Goal: Download file/media: Obtain a digital file from the website

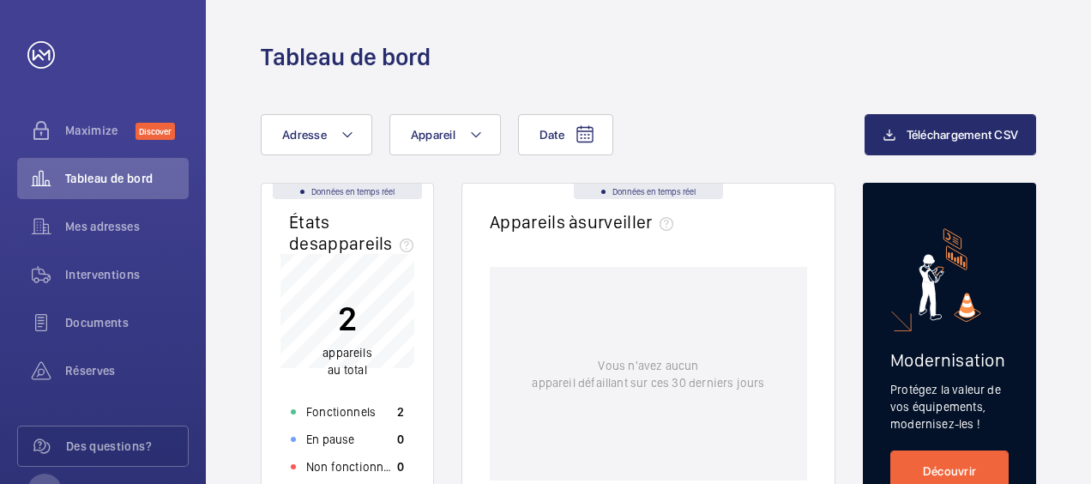
scroll to position [86, 0]
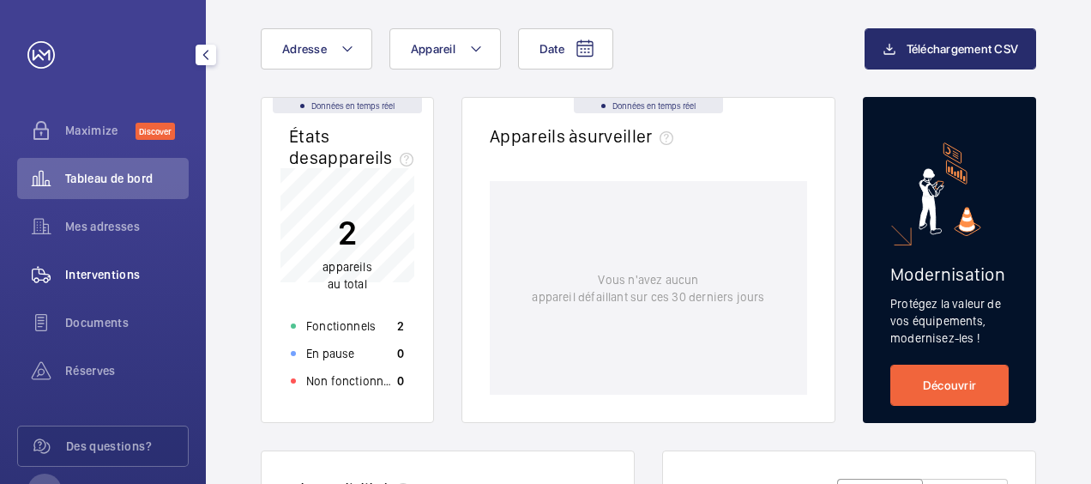
click at [119, 275] on span "Interventions" at bounding box center [127, 274] width 124 height 17
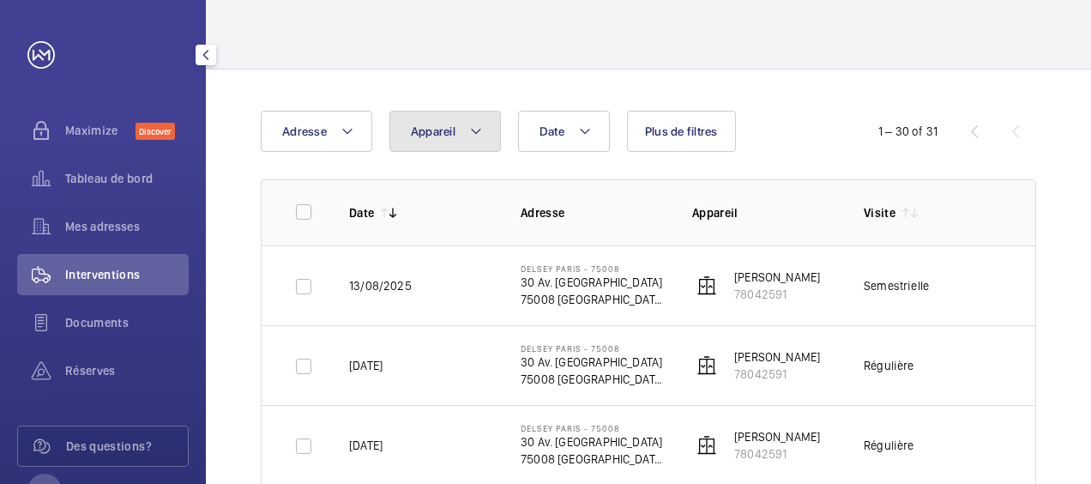
click at [450, 132] on span "Appareil" at bounding box center [433, 131] width 45 height 14
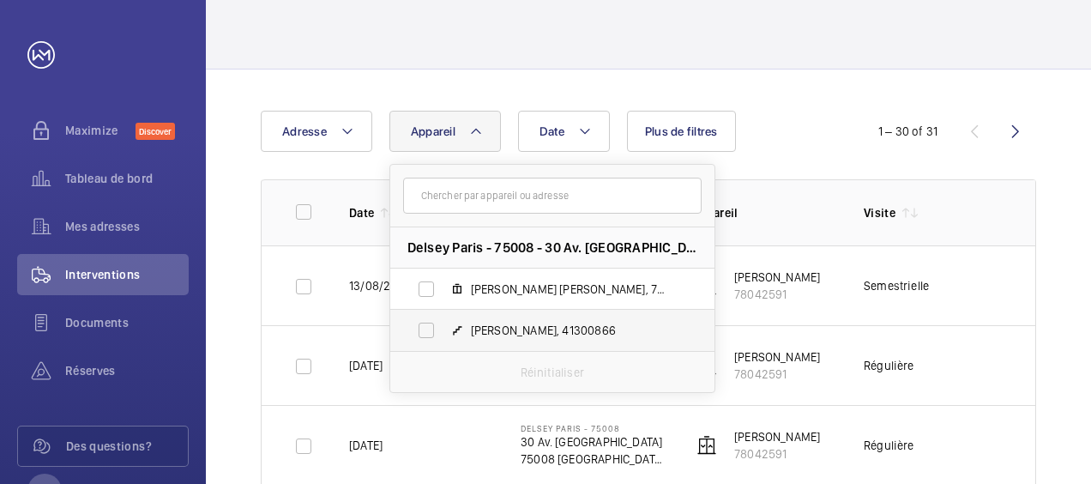
click at [474, 330] on span "[PERSON_NAME], 41300866" at bounding box center [570, 330] width 199 height 17
click at [444, 330] on input "[PERSON_NAME], 41300866" at bounding box center [426, 330] width 34 height 34
checkbox input "true"
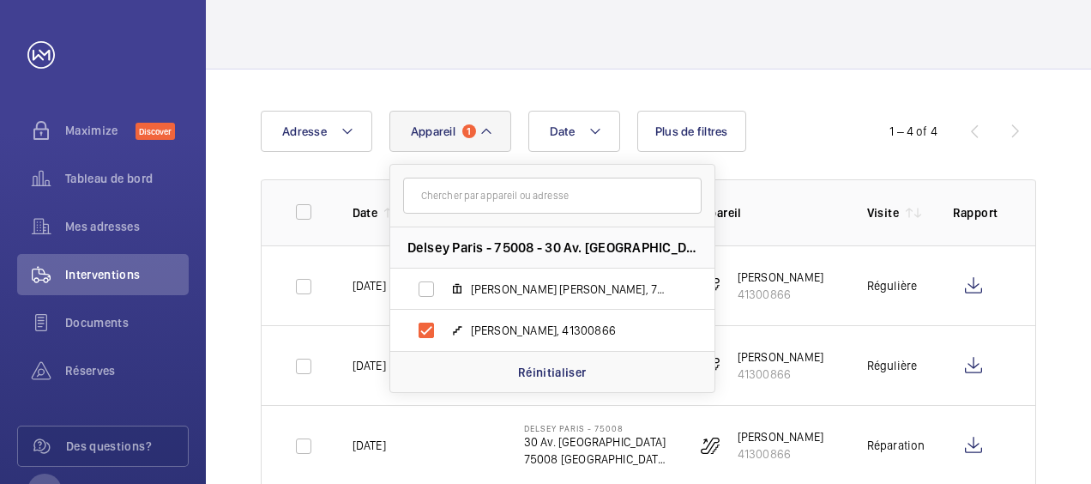
click at [783, 91] on div "Date Adresse Appareil 1 [GEOGRAPHIC_DATA] - 75008 - 30 Av. [GEOGRAPHIC_DATA], […" at bounding box center [648, 337] width 885 height 537
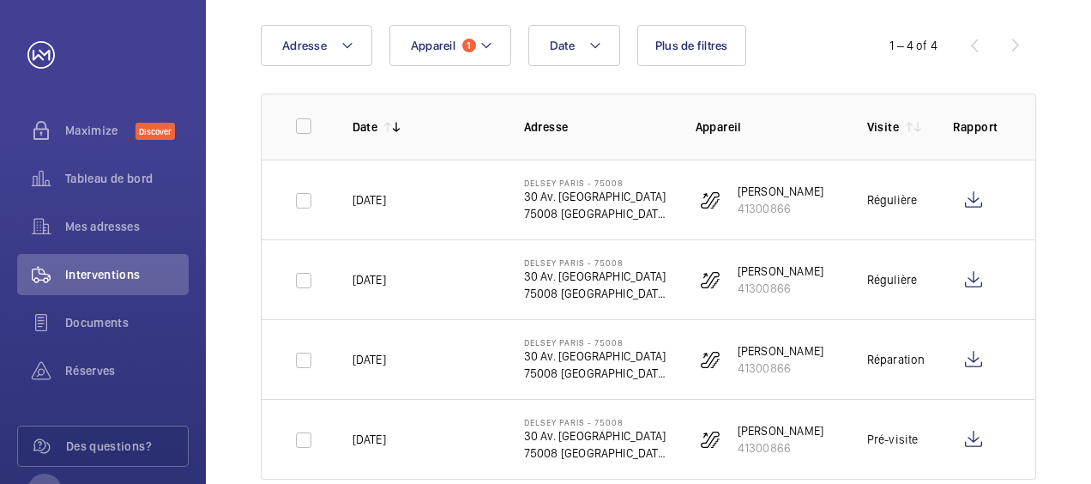
scroll to position [207, 0]
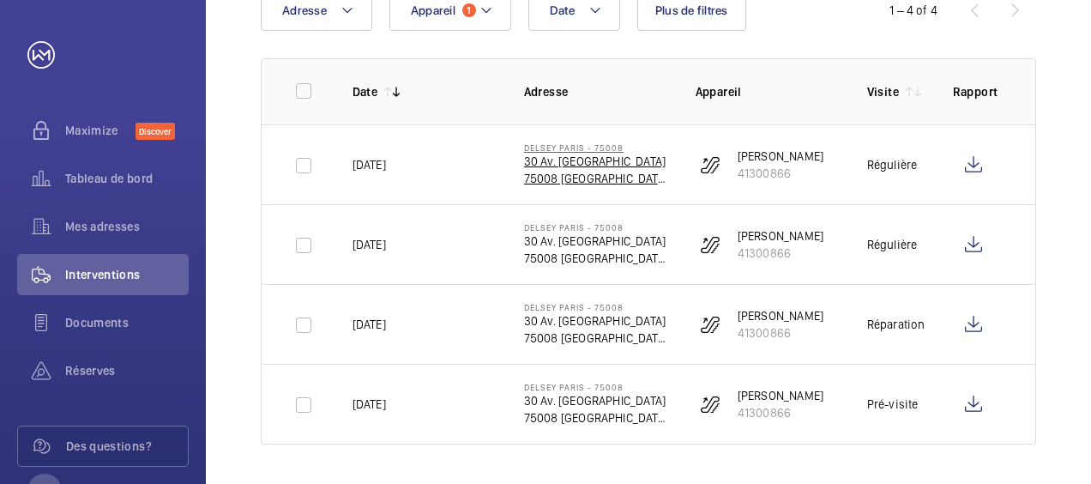
click at [568, 168] on p "30 Av. [GEOGRAPHIC_DATA]" at bounding box center [596, 161] width 144 height 17
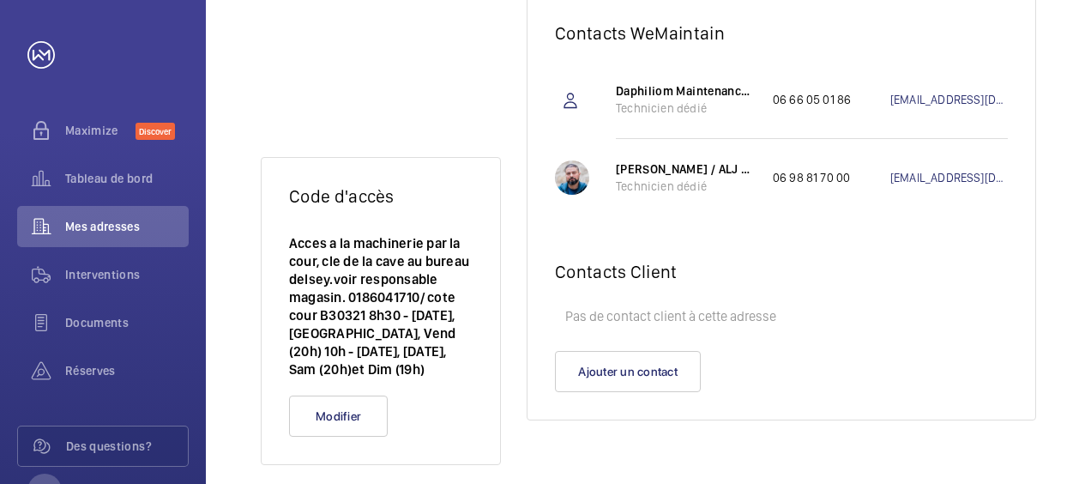
scroll to position [273, 0]
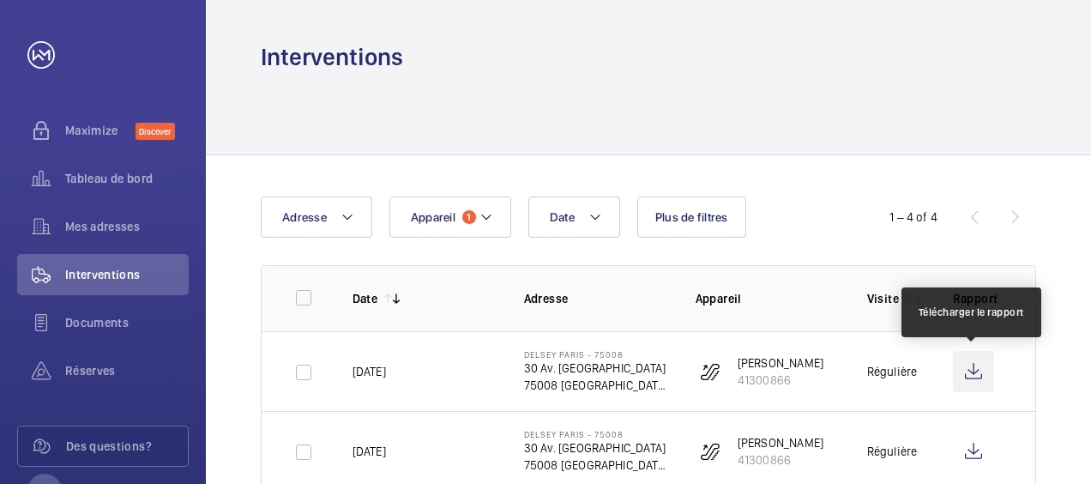
click at [966, 373] on wm-front-icon-button at bounding box center [973, 371] width 41 height 41
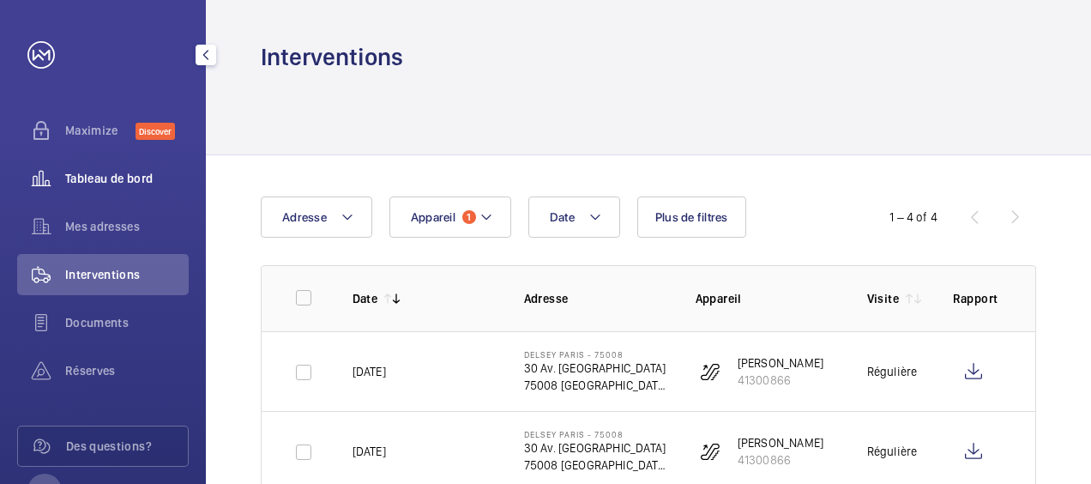
click at [89, 167] on div "Tableau de bord" at bounding box center [103, 178] width 172 height 41
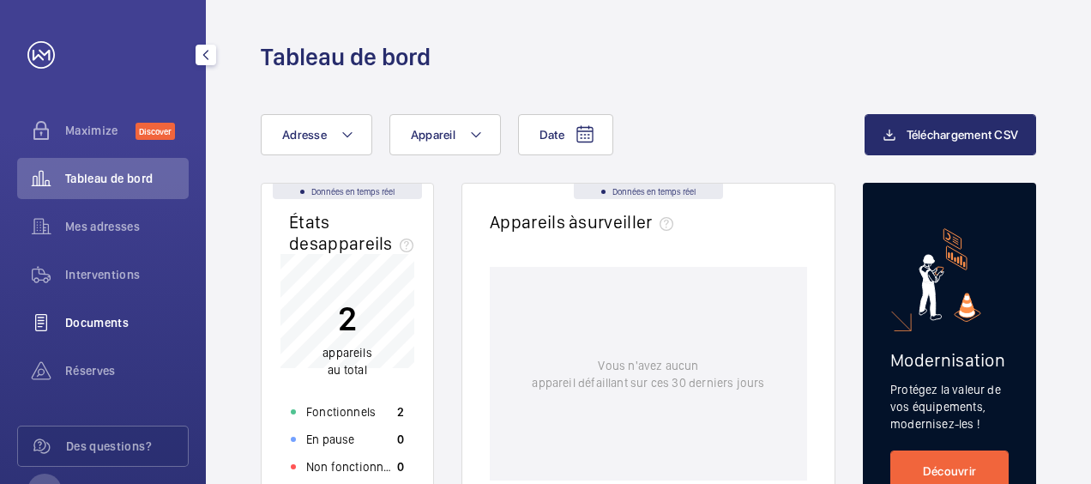
click at [94, 327] on span "Documents" at bounding box center [127, 322] width 124 height 17
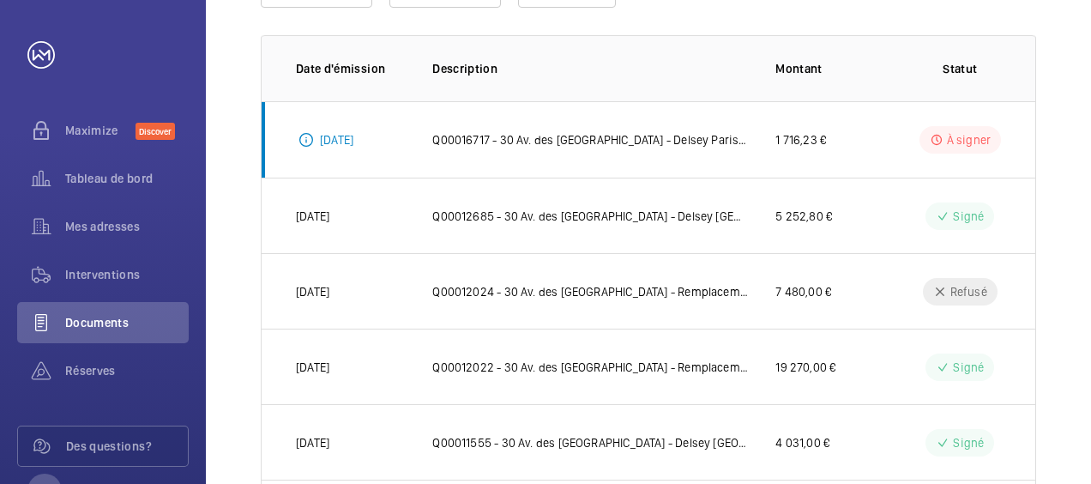
scroll to position [257, 0]
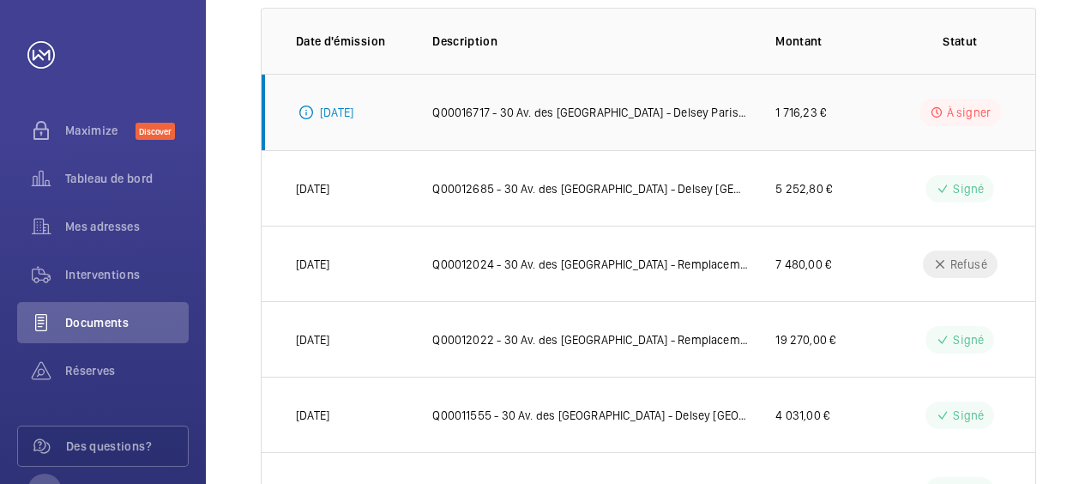
click at [577, 113] on p "Q00016717 - 30 Av. des [GEOGRAPHIC_DATA] - Delsey Paris VIDANGE ET NIVEAU D'HUI…" at bounding box center [590, 112] width 316 height 17
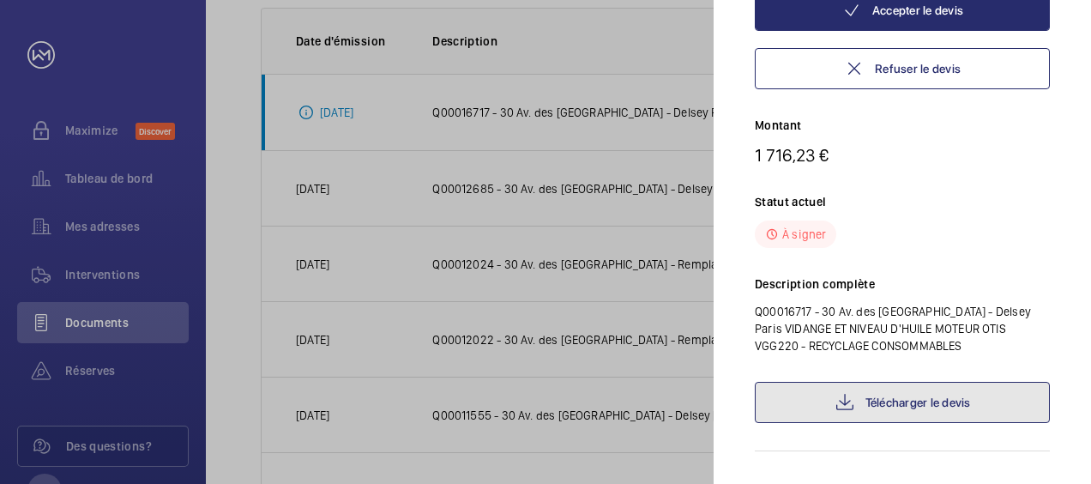
click at [940, 401] on link "Télécharger le devis" at bounding box center [902, 402] width 295 height 41
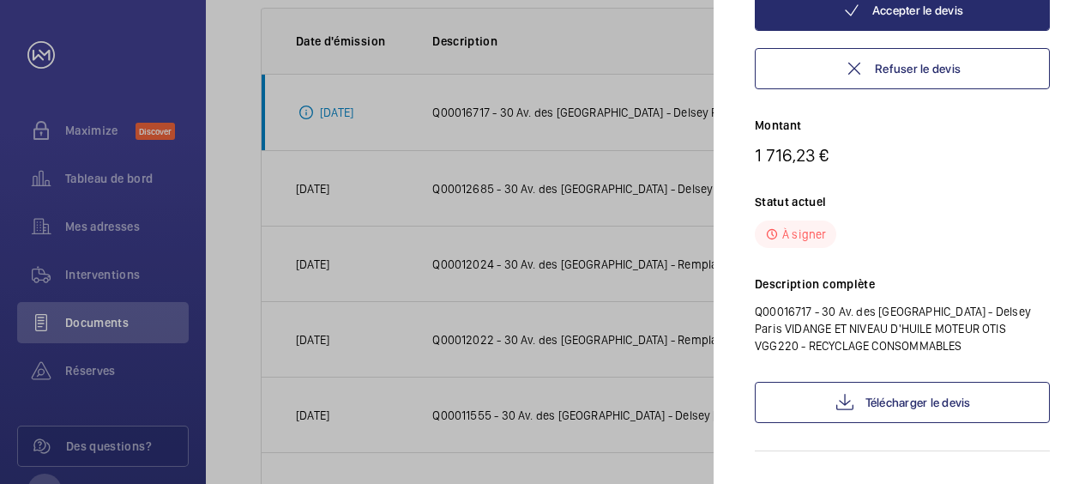
click at [596, 39] on div at bounding box center [545, 242] width 1091 height 484
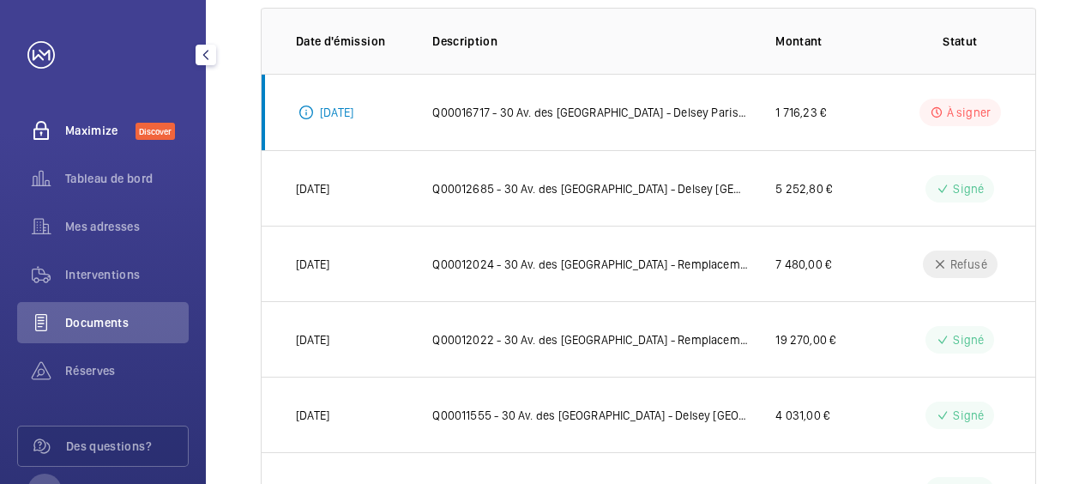
click at [106, 137] on span "Maximize" at bounding box center [100, 130] width 70 height 17
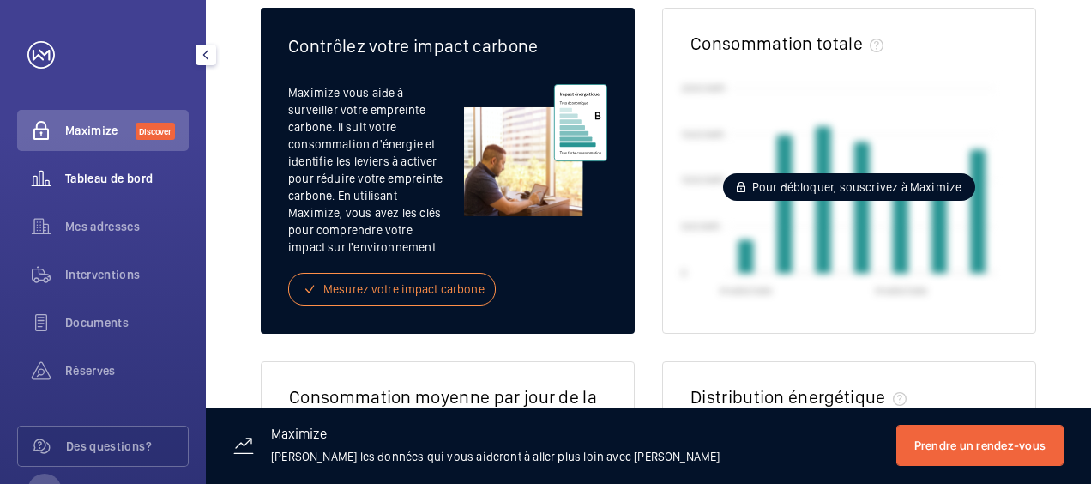
click at [132, 176] on span "Tableau de bord" at bounding box center [127, 178] width 124 height 17
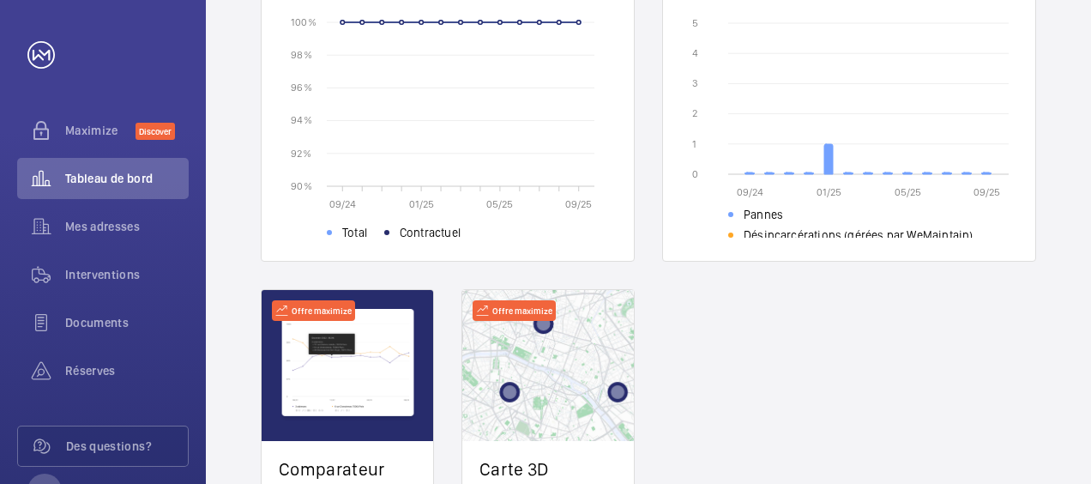
scroll to position [773, 0]
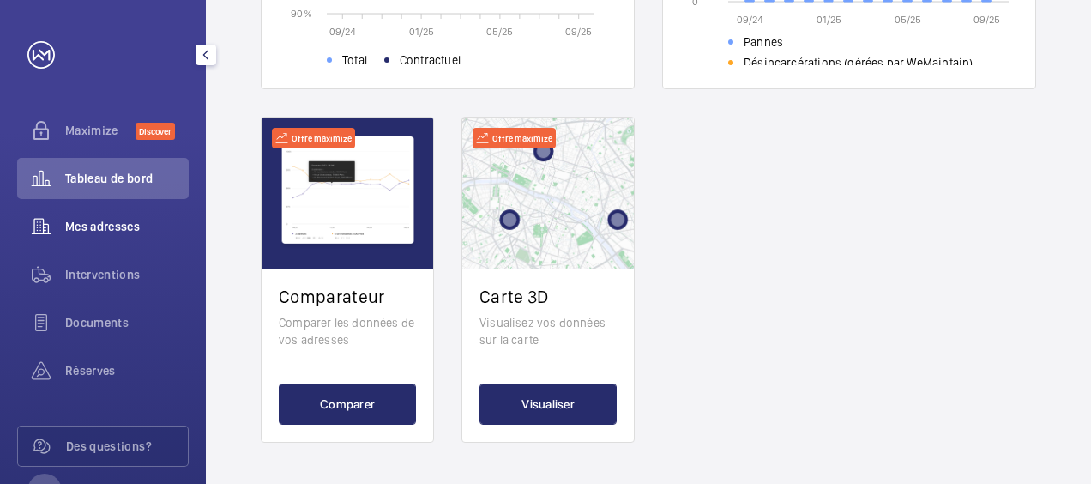
click at [63, 219] on wm-front-icon-button at bounding box center [41, 226] width 48 height 41
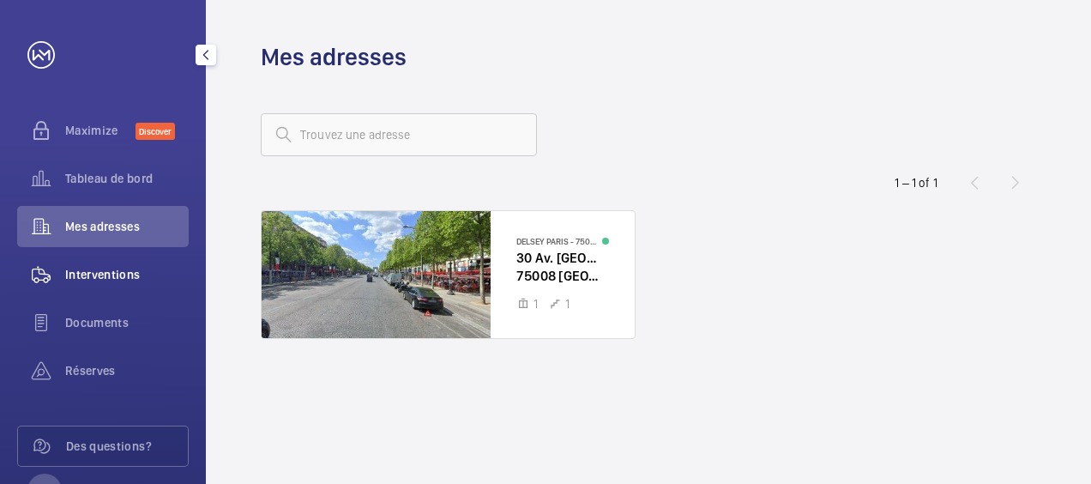
click at [109, 265] on div "Interventions" at bounding box center [103, 274] width 172 height 41
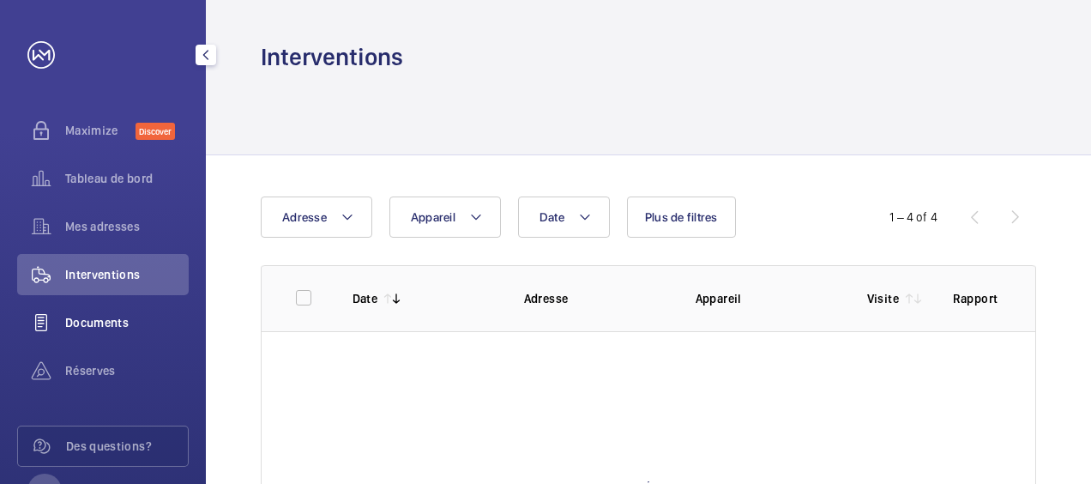
click at [122, 319] on span "Documents" at bounding box center [127, 322] width 124 height 17
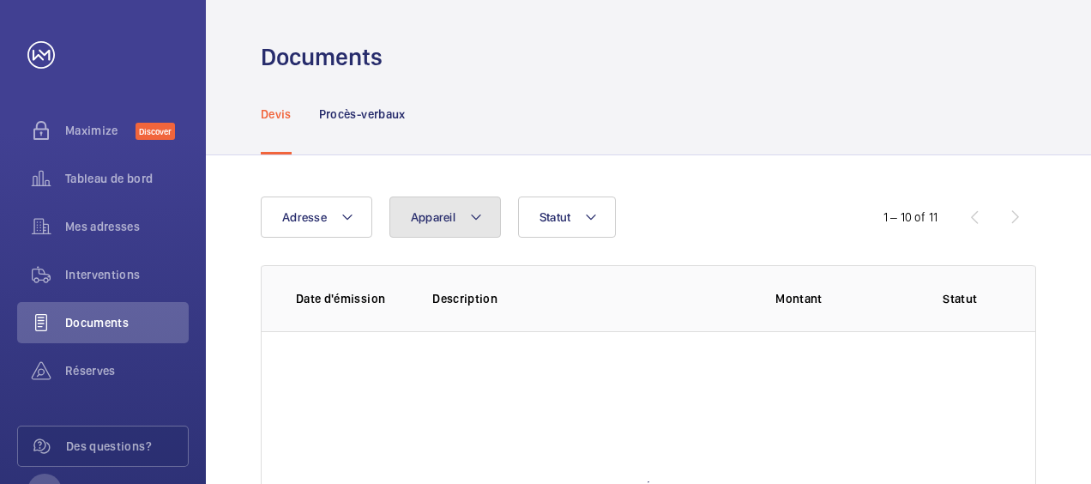
click at [454, 222] on button "Appareil" at bounding box center [445, 216] width 112 height 41
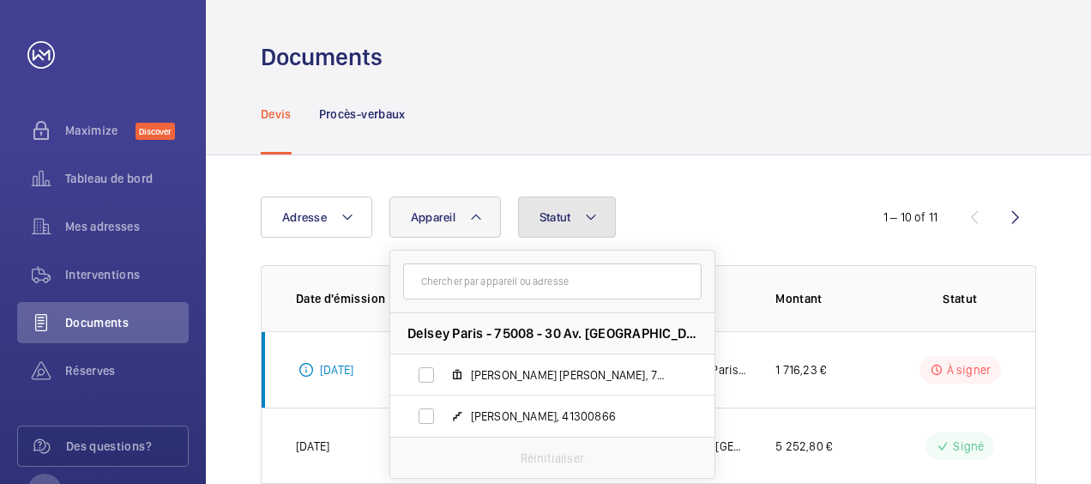
click at [560, 225] on button "Statut" at bounding box center [567, 216] width 99 height 41
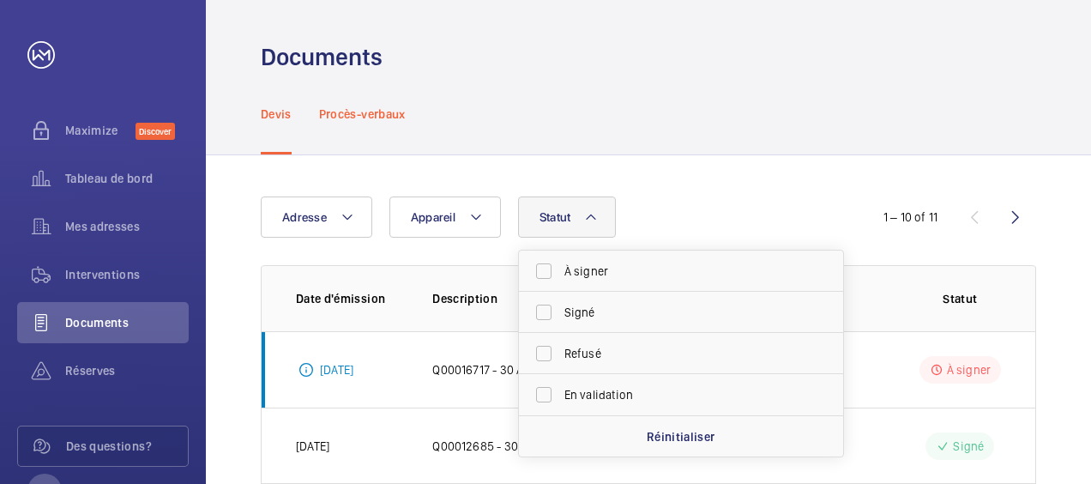
click at [378, 115] on p "Procès-verbaux" at bounding box center [362, 114] width 87 height 17
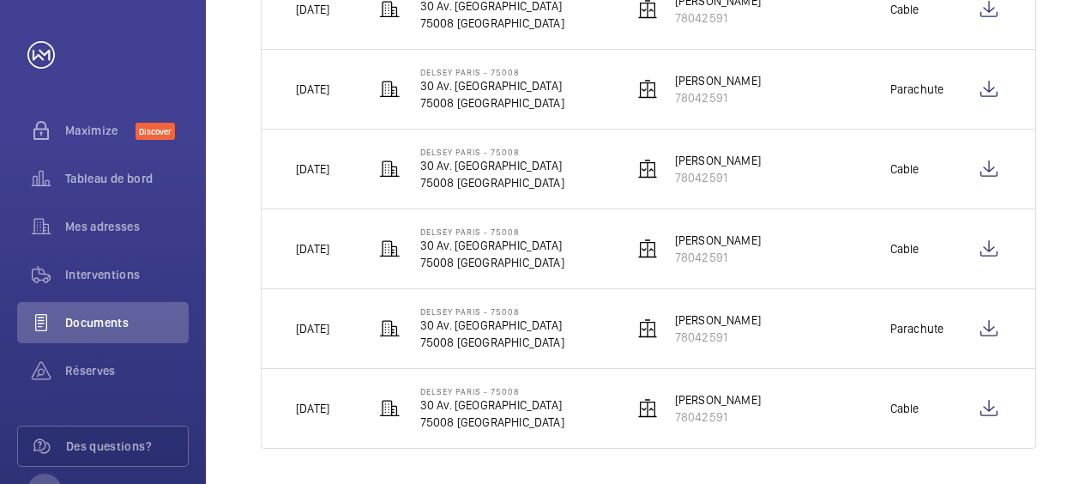
scroll to position [445, 0]
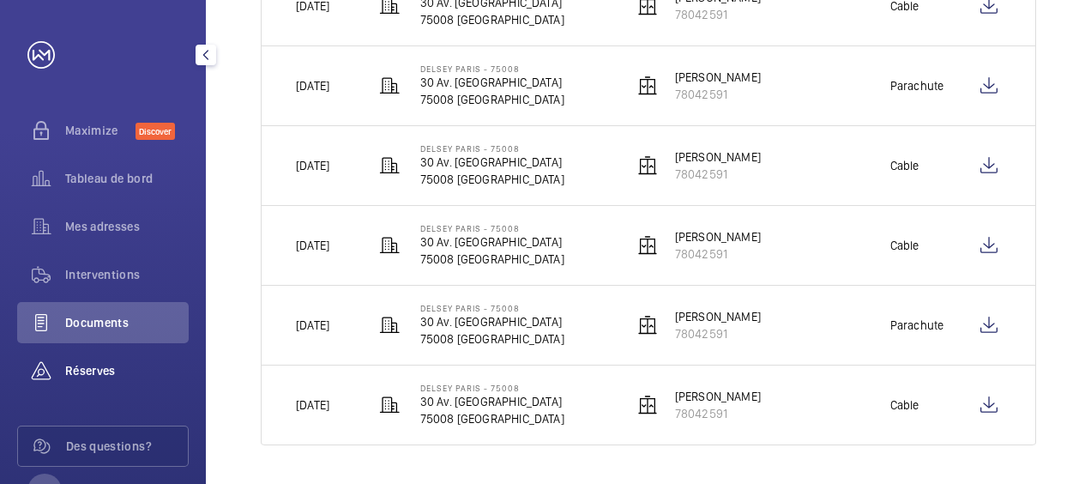
click at [135, 371] on span "Réserves" at bounding box center [127, 370] width 124 height 17
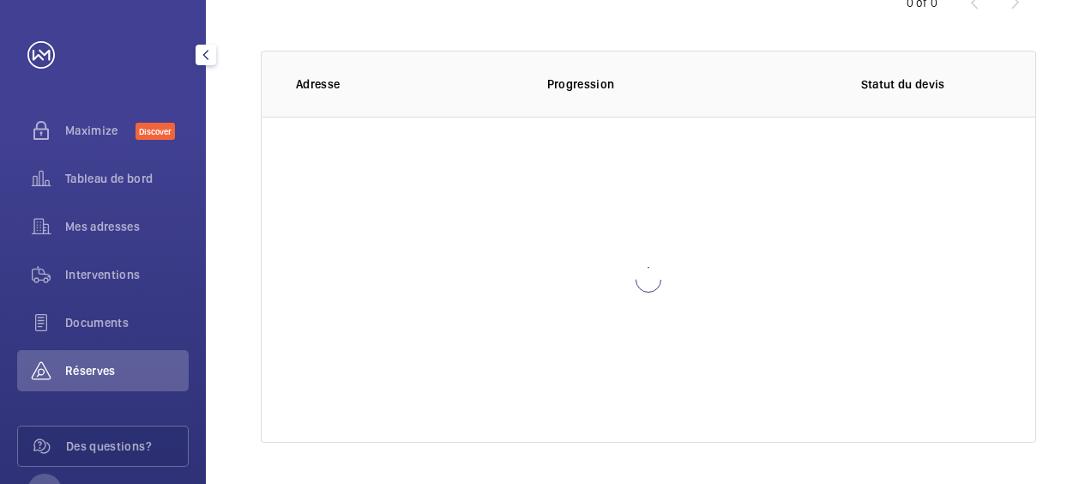
scroll to position [214, 0]
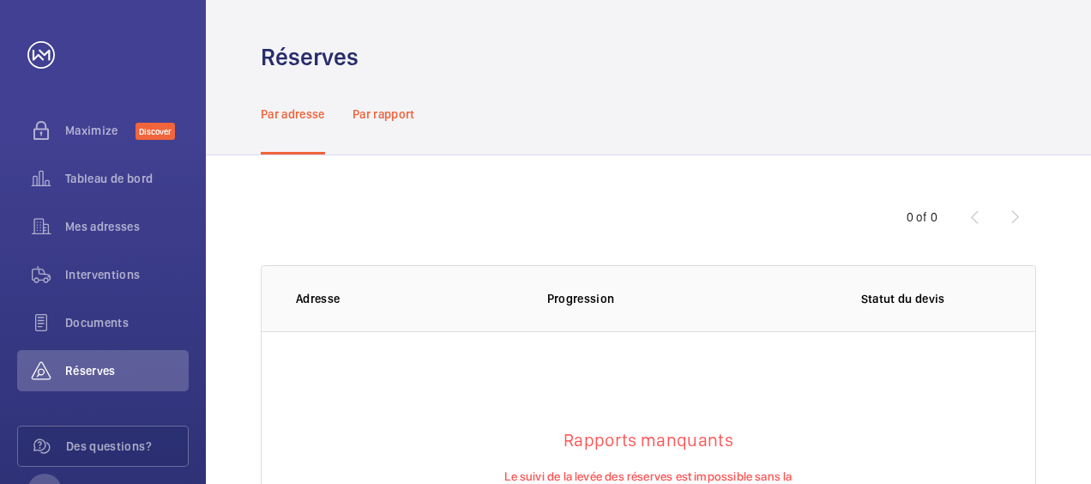
click at [405, 113] on p "Par rapport" at bounding box center [384, 114] width 63 height 17
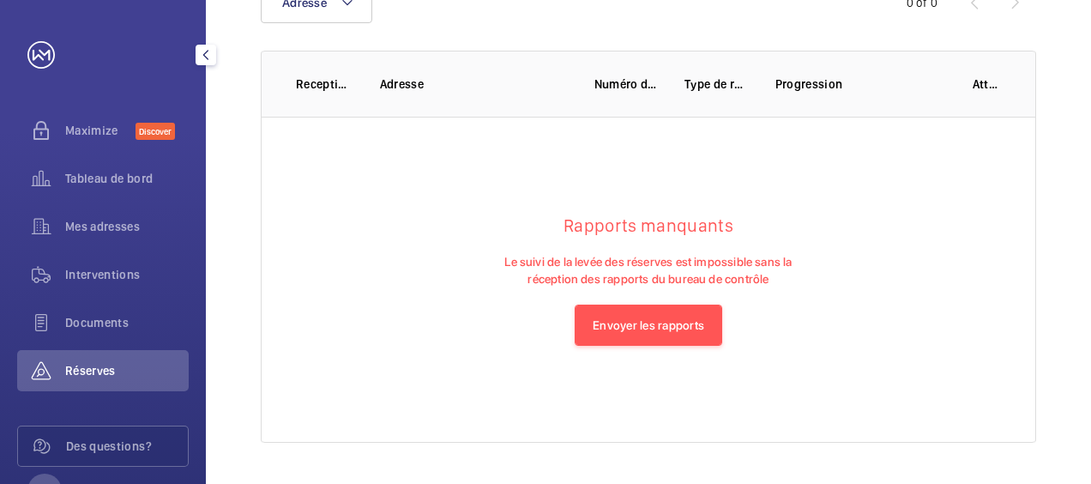
scroll to position [65, 0]
